Goal: Find contact information: Find contact information

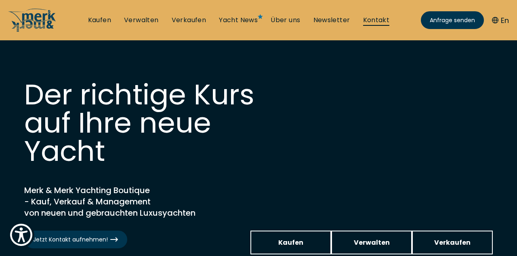
click at [376, 21] on link "Kontakt" at bounding box center [376, 20] width 27 height 9
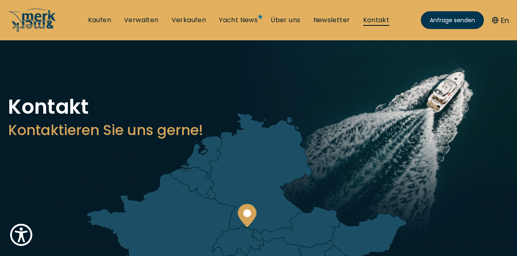
click at [376, 19] on link "Kontakt" at bounding box center [376, 20] width 27 height 9
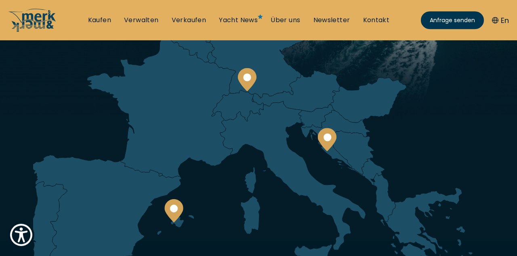
scroll to position [210, 0]
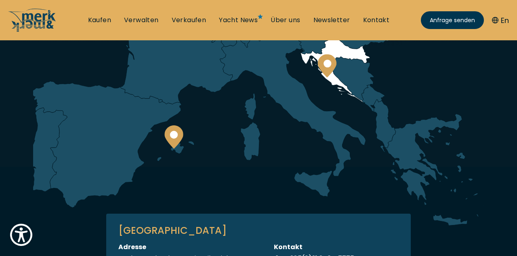
click at [328, 67] on g at bounding box center [327, 65] width 19 height 23
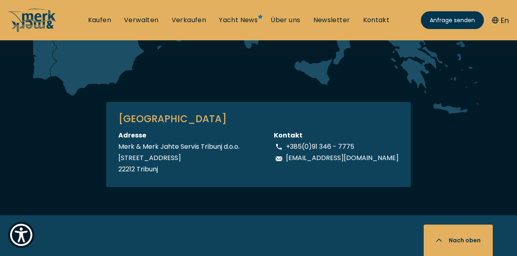
scroll to position [323, 0]
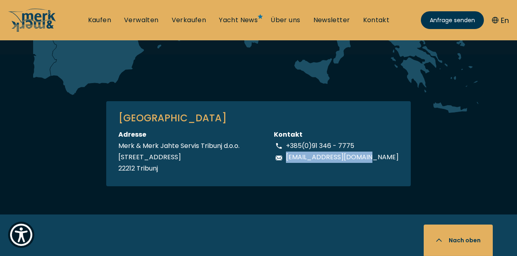
drag, startPoint x: 390, startPoint y: 155, endPoint x: 299, endPoint y: 158, distance: 90.9
click at [299, 158] on div "KROATIEN Adresse Merk & Merk Jahte Servis Tribunj d.o.o. Jurjevgradska ul. 2 22…" at bounding box center [258, 143] width 305 height 85
copy p "office@merkandmerk.com"
